Goal: Task Accomplishment & Management: Complete application form

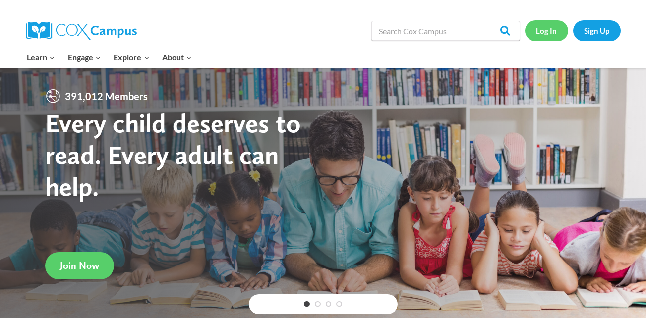
click at [548, 31] on link "Log In" at bounding box center [546, 30] width 43 height 20
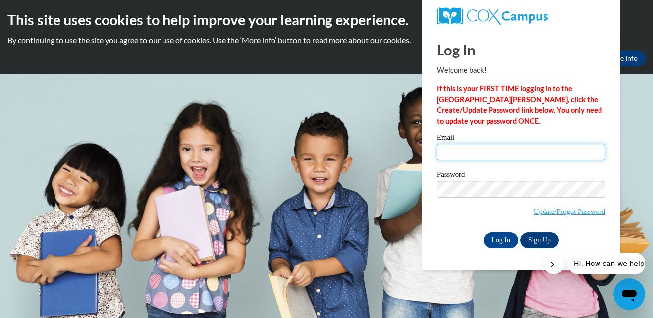
click at [457, 157] on input "Email" at bounding box center [521, 152] width 169 height 17
type input "nithyasekar46@gmail.com"
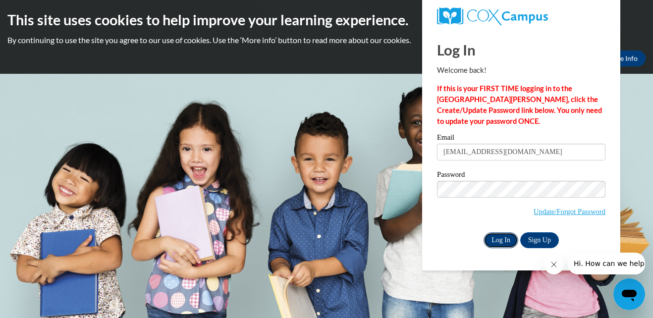
click at [499, 236] on input "Log In" at bounding box center [501, 241] width 35 height 16
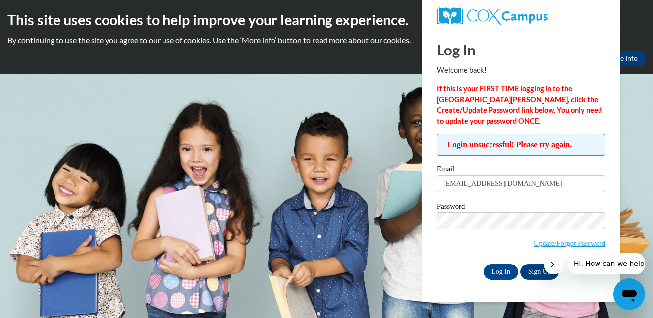
click at [570, 286] on div "Log In Welcome back! If this is your FIRST TIME logging in to the NEW Cox Campu…" at bounding box center [521, 166] width 213 height 273
click at [496, 149] on span "Login unsuccessful! Please try again." at bounding box center [521, 145] width 169 height 22
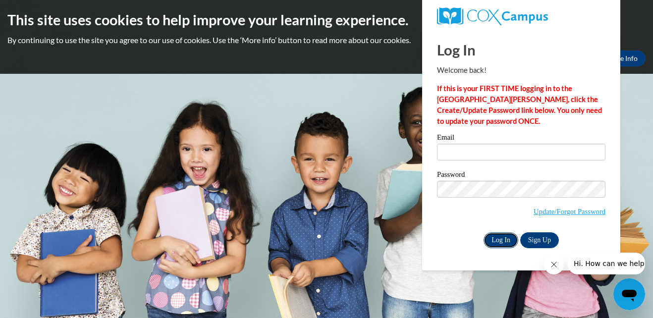
click at [502, 237] on input "Log In" at bounding box center [501, 241] width 35 height 16
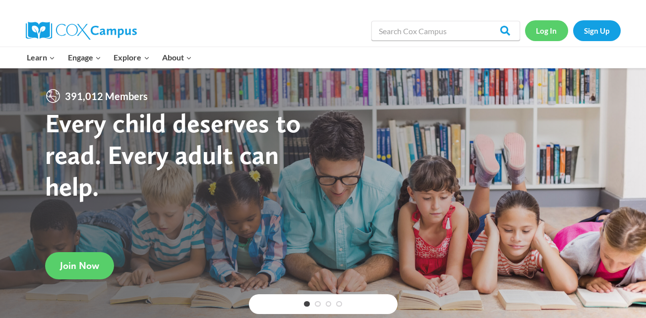
click at [551, 31] on link "Log In" at bounding box center [546, 30] width 43 height 20
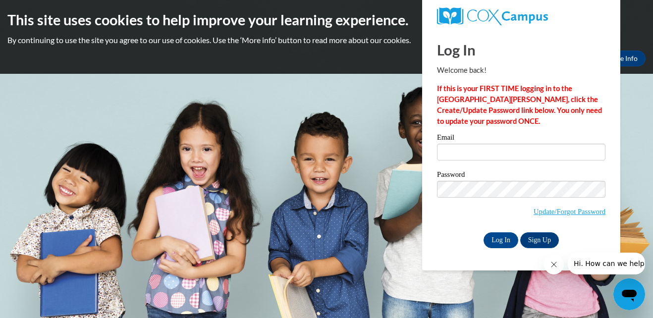
click at [561, 206] on span "Update/Forgot Password" at bounding box center [570, 211] width 72 height 11
click at [558, 210] on link "Update/Forgot Password" at bounding box center [570, 212] width 72 height 8
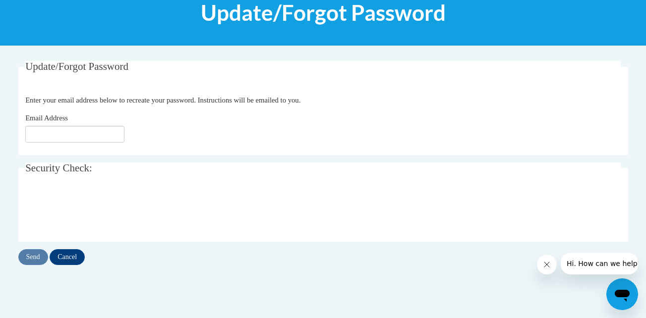
scroll to position [150, 0]
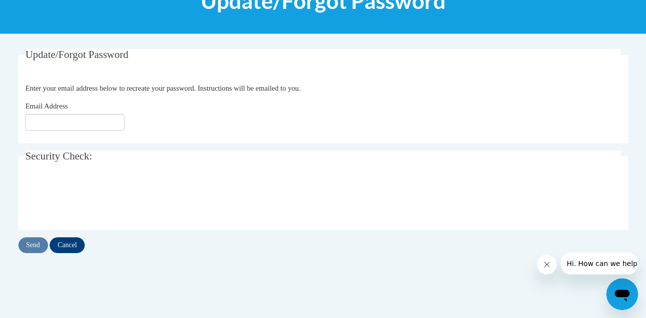
click at [70, 97] on fieldset "Update/Forgot Password Please enter your email address Enter your email address…" at bounding box center [323, 96] width 610 height 94
click at [55, 124] on input "Email Address" at bounding box center [74, 122] width 99 height 17
type input "[EMAIL_ADDRESS][DOMAIN_NAME]"
drag, startPoint x: 78, startPoint y: 245, endPoint x: 80, endPoint y: 224, distance: 21.4
click at [80, 224] on div "Update/Forgot Password Please enter your email address Enter your email address…" at bounding box center [323, 151] width 610 height 204
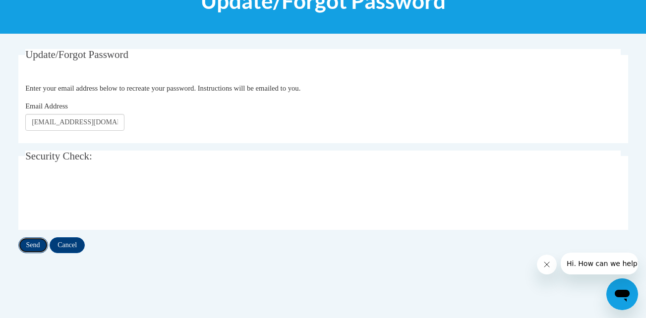
click at [33, 247] on input "Send" at bounding box center [33, 245] width 30 height 16
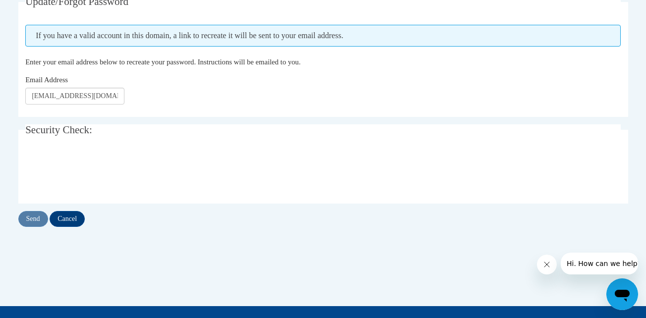
scroll to position [204, 0]
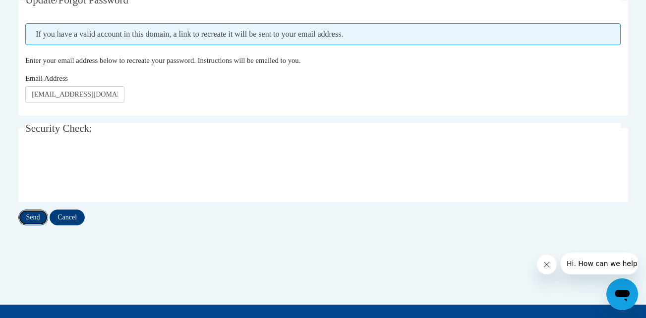
click at [32, 217] on input "Send" at bounding box center [33, 218] width 30 height 16
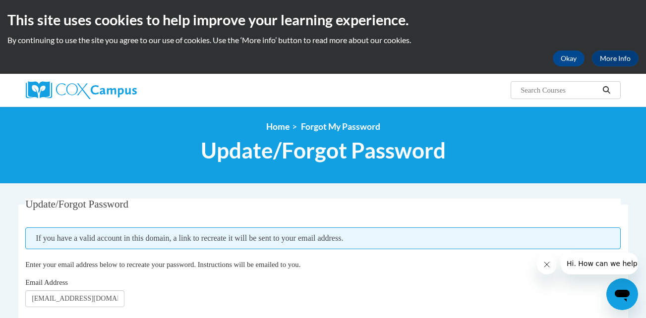
click at [276, 1] on div "This site uses cookies to help improve your learning experience. By continuing …" at bounding box center [323, 37] width 646 height 74
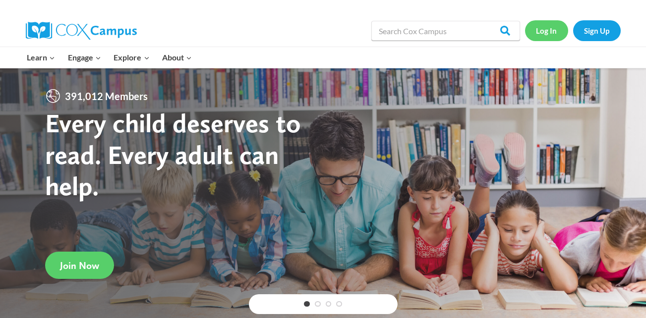
click at [539, 35] on link "Log In" at bounding box center [546, 30] width 43 height 20
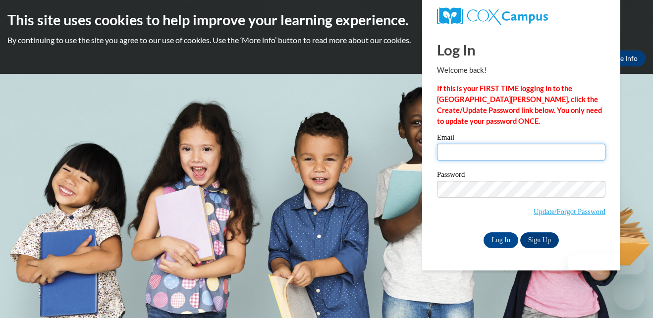
drag, startPoint x: 0, startPoint y: 0, endPoint x: 475, endPoint y: 153, distance: 499.5
click at [475, 153] on input "Email" at bounding box center [521, 152] width 169 height 17
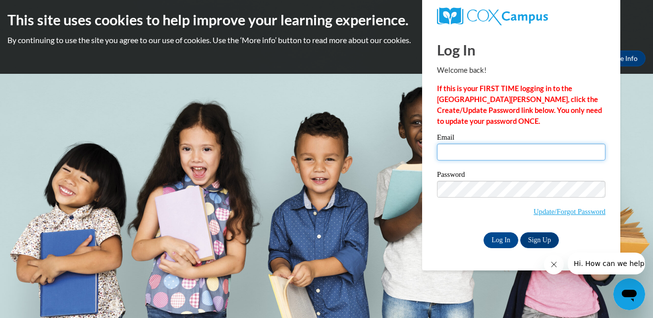
type input "nithyasekar46@gmail.com"
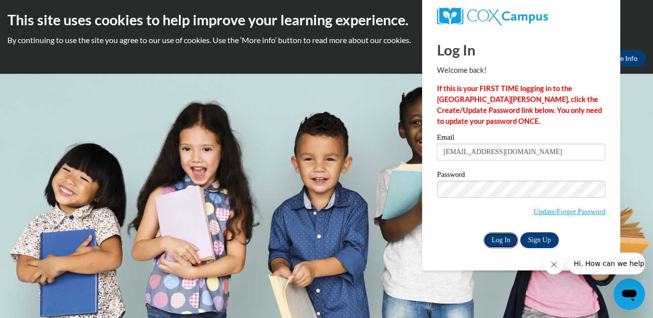
click at [501, 238] on input "Log In" at bounding box center [501, 241] width 35 height 16
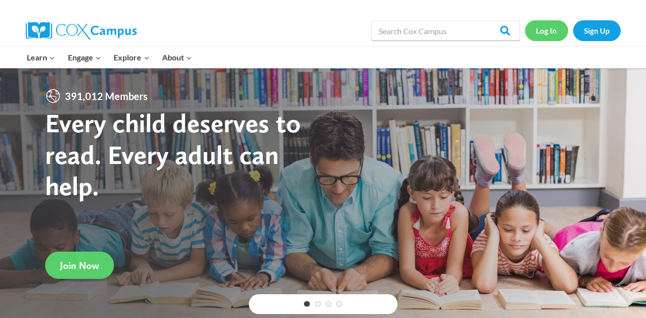
click at [547, 34] on link "Log In" at bounding box center [546, 30] width 43 height 20
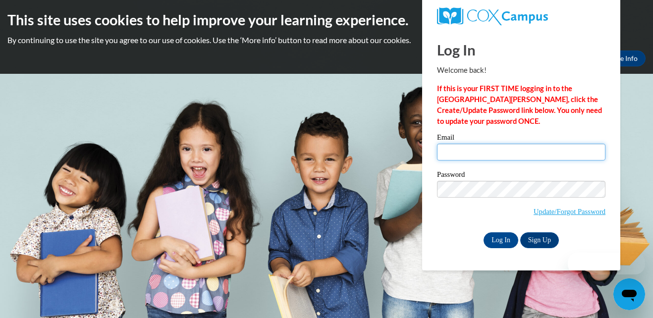
click at [471, 155] on input "Email" at bounding box center [521, 152] width 169 height 17
type input "director@primrosesandyspringsnorth.com"
click at [540, 154] on input "director@primrosesandyspringsnorth.com" at bounding box center [521, 152] width 169 height 17
click at [468, 146] on input "director@primrosesandyspringsnorth.com" at bounding box center [521, 152] width 169 height 17
click at [465, 152] on input "director@primrosesandyspringsnorth.com" at bounding box center [521, 152] width 169 height 17
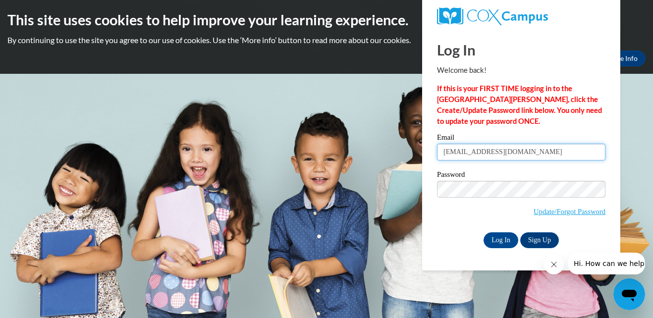
drag, startPoint x: 581, startPoint y: 150, endPoint x: 433, endPoint y: 149, distance: 148.2
click at [433, 149] on div "Please enter your email! Please enter your password! Email director@primrosesan…" at bounding box center [521, 191] width 183 height 114
click at [459, 155] on input "Email" at bounding box center [521, 152] width 169 height 17
type input "nithyasekar46@gmail.com"
click at [462, 200] on span "Update/Forgot Password" at bounding box center [521, 201] width 169 height 41
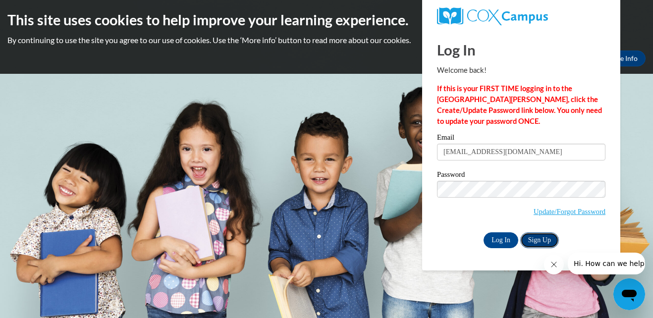
click at [543, 238] on link "Sign Up" at bounding box center [540, 241] width 39 height 16
